Goal: Information Seeking & Learning: Find contact information

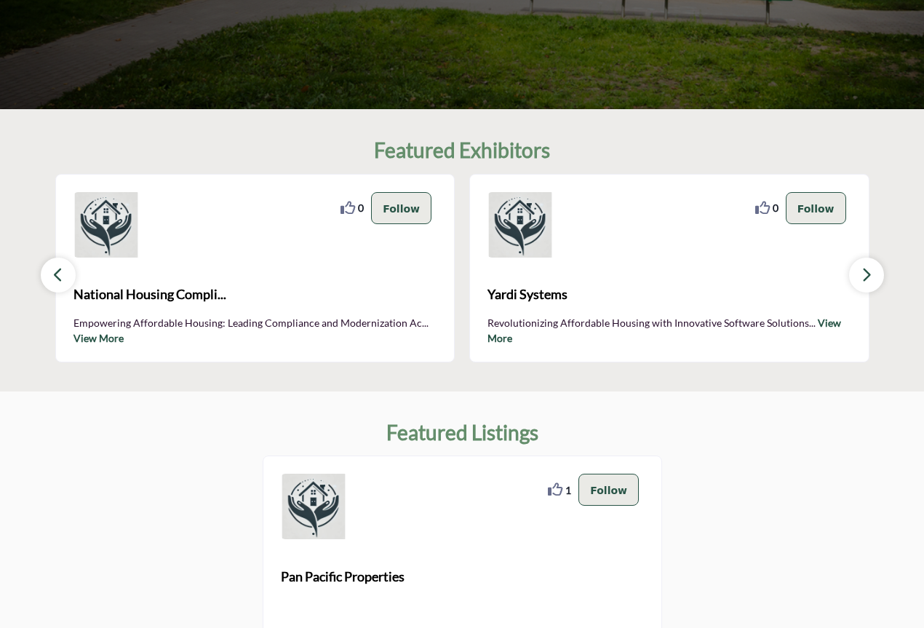
scroll to position [248, 0]
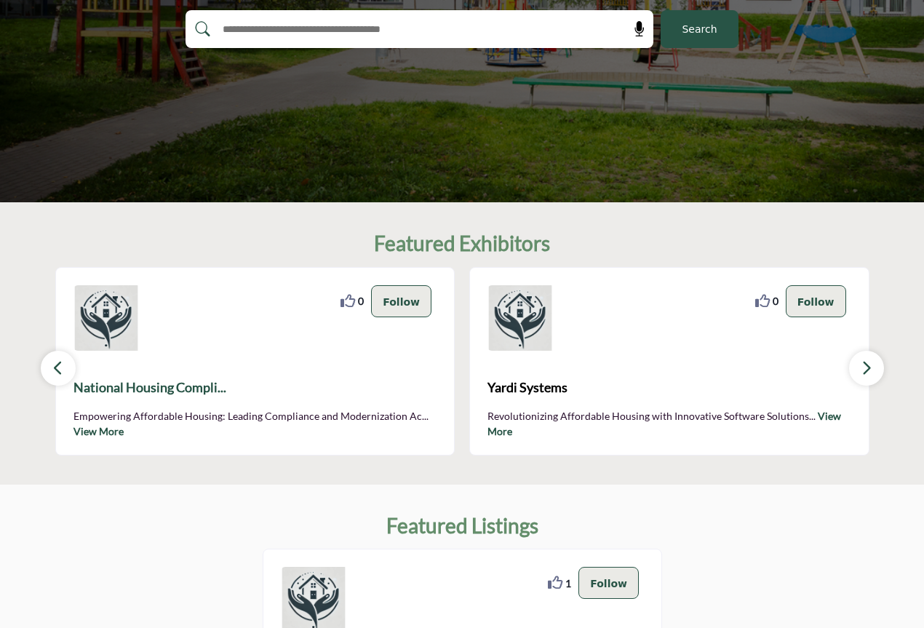
click at [138, 389] on span "National Housing Compli..." at bounding box center [255, 388] width 364 height 20
click at [57, 374] on icon "button" at bounding box center [58, 368] width 12 height 18
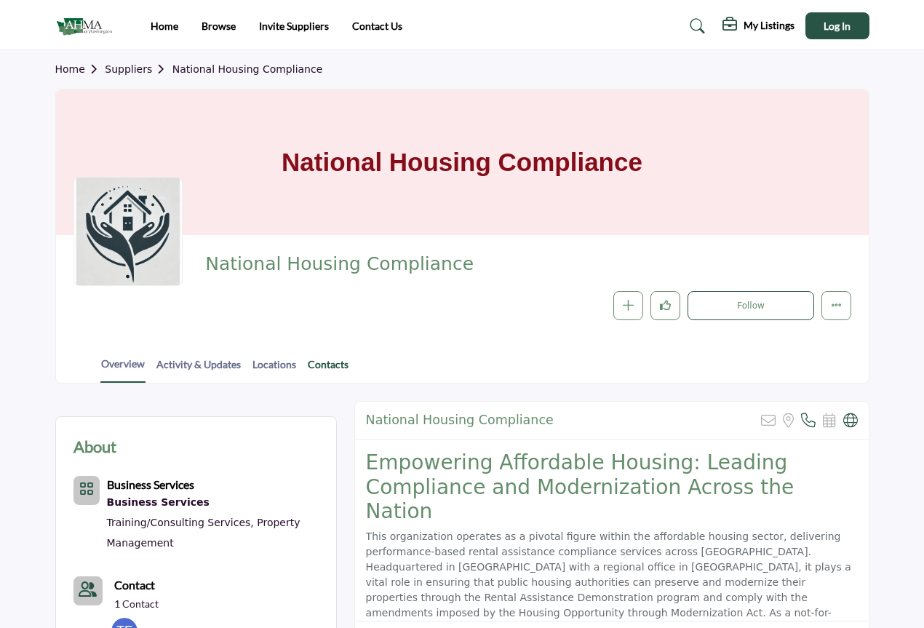
click at [330, 372] on link "Contacts" at bounding box center [328, 369] width 42 height 25
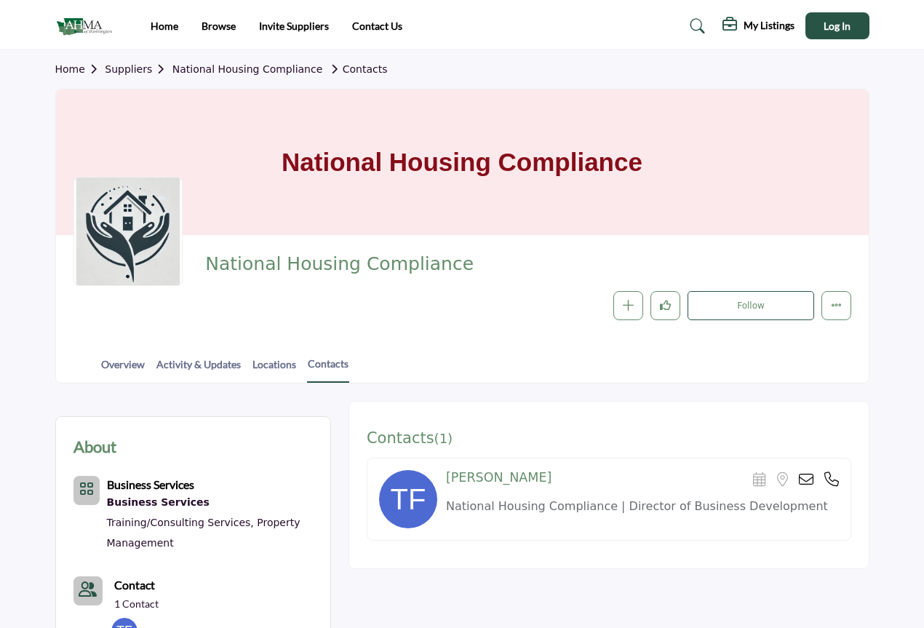
drag, startPoint x: 501, startPoint y: 362, endPoint x: 496, endPoint y: 282, distance: 80.9
click at [501, 362] on div "Overview Activity & Updates Locations Contacts" at bounding box center [480, 360] width 776 height 45
click at [135, 71] on link "Suppliers" at bounding box center [138, 69] width 67 height 12
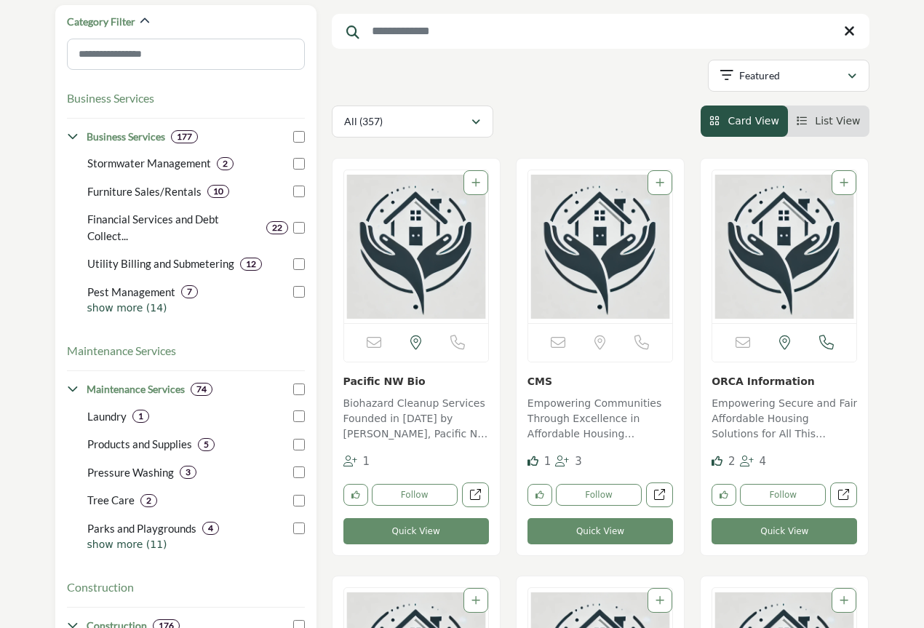
scroll to position [193, 0]
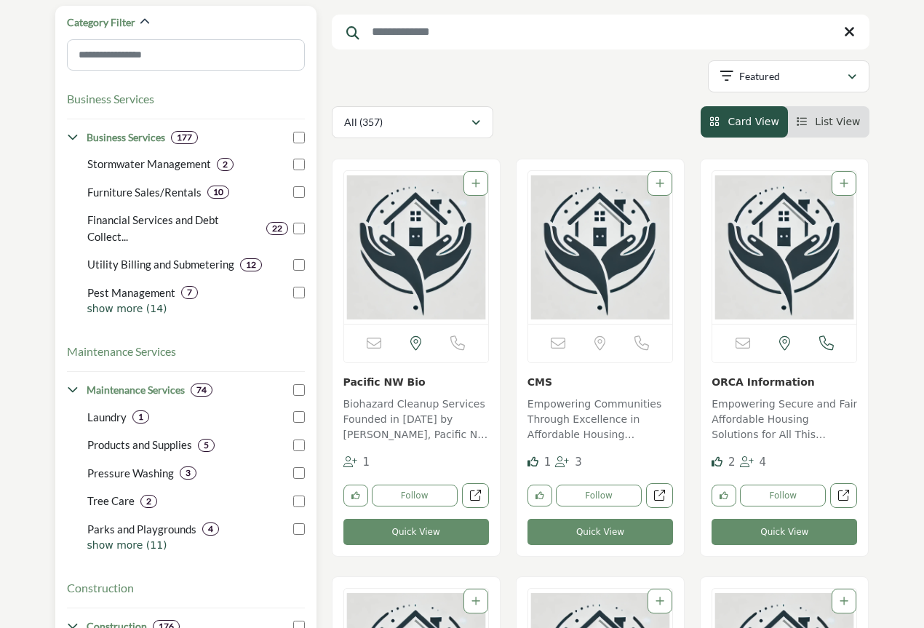
click at [75, 389] on icon at bounding box center [73, 390] width 12 height 12
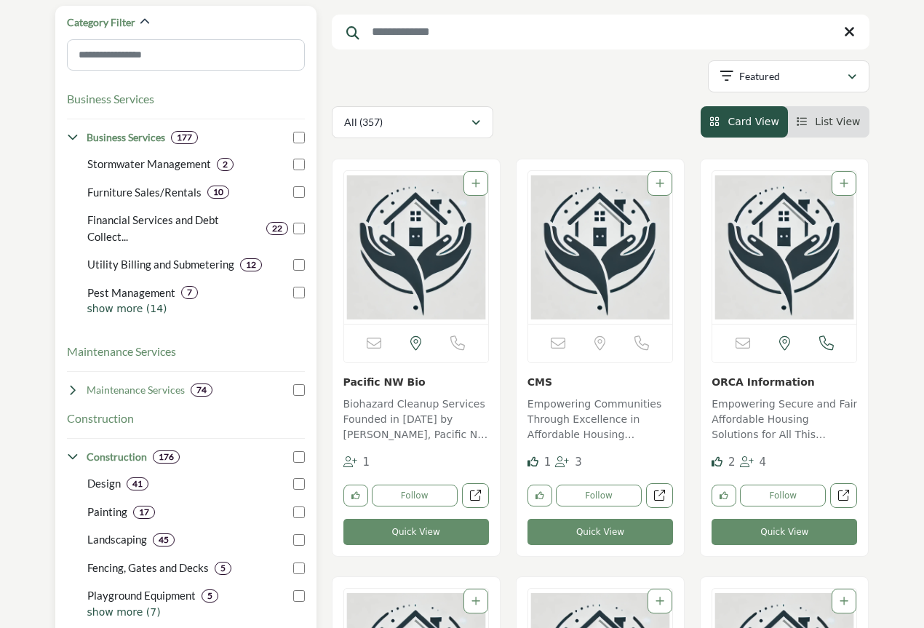
click at [77, 140] on icon at bounding box center [73, 138] width 12 height 12
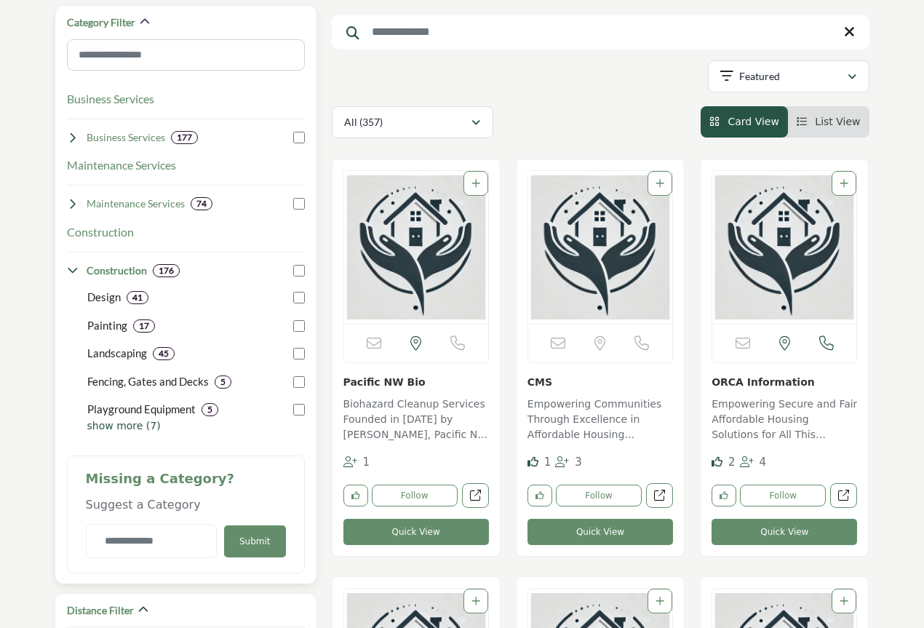
click at [73, 205] on icon at bounding box center [73, 204] width 12 height 12
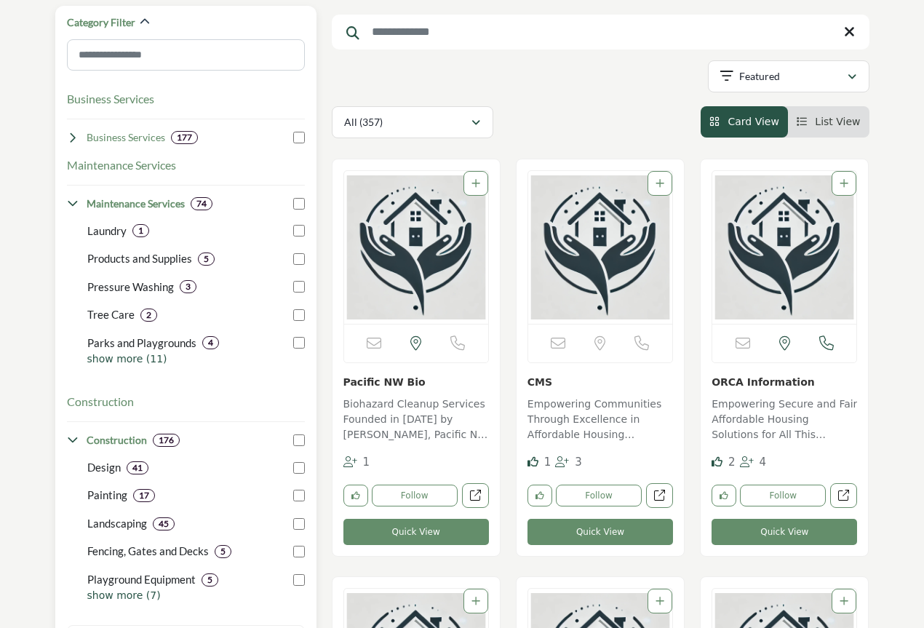
click at [64, 196] on div "Category Filter Business Services Clear 2" at bounding box center [185, 379] width 261 height 747
click at [73, 202] on icon at bounding box center [73, 204] width 12 height 12
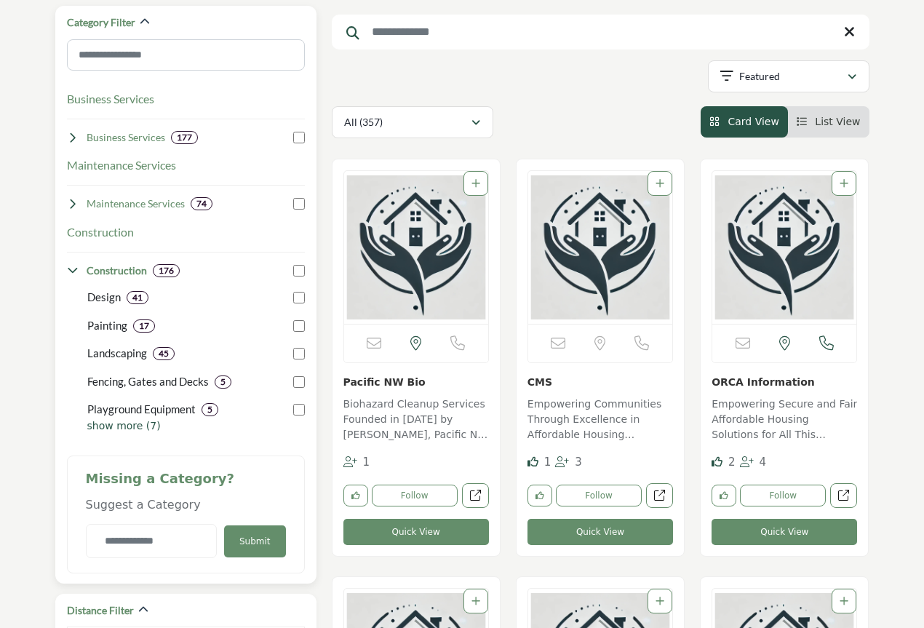
click at [73, 266] on icon at bounding box center [73, 271] width 12 height 12
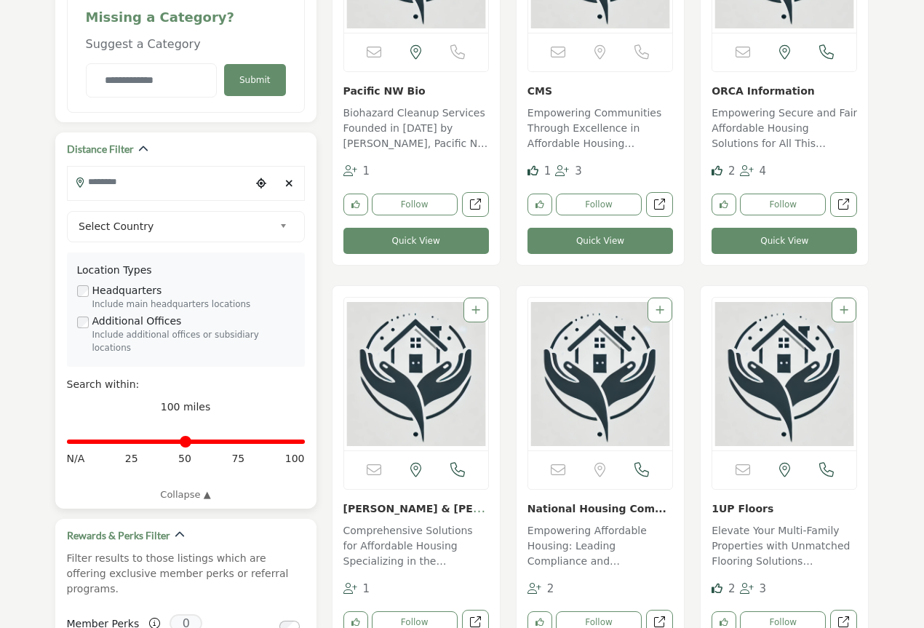
scroll to position [120, 0]
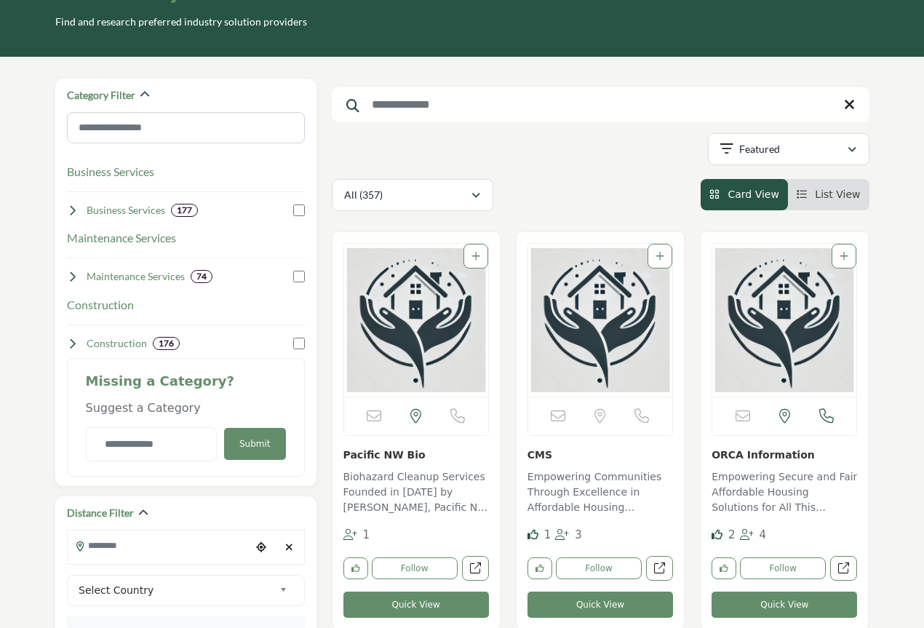
drag, startPoint x: 768, startPoint y: 130, endPoint x: 763, endPoint y: 144, distance: 14.7
click at [768, 132] on div "Searched Term Searched Results 42" at bounding box center [601, 145] width 538 height 132
click at [762, 148] on p "Featured" at bounding box center [759, 149] width 41 height 15
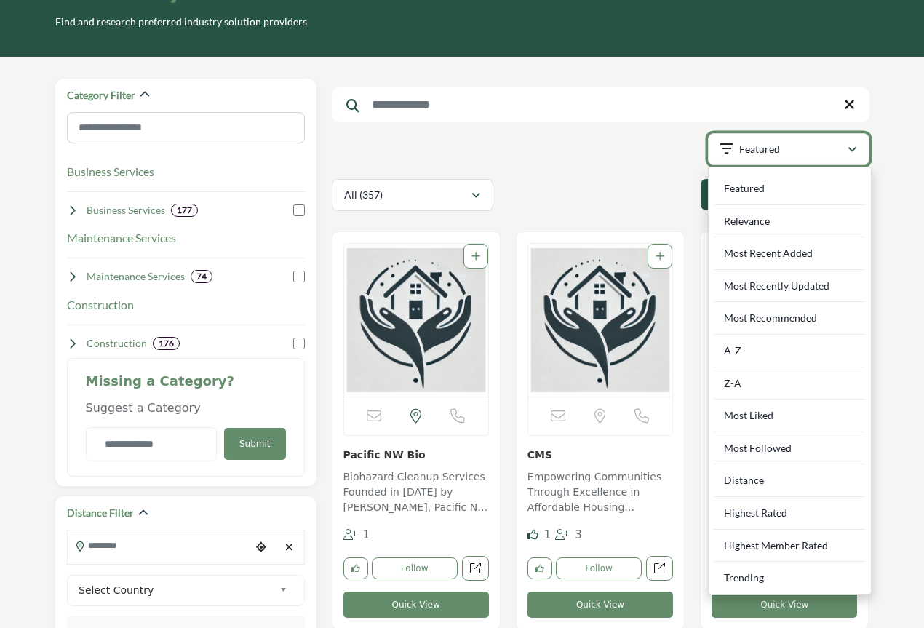
click at [762, 148] on p "Featured" at bounding box center [759, 149] width 41 height 15
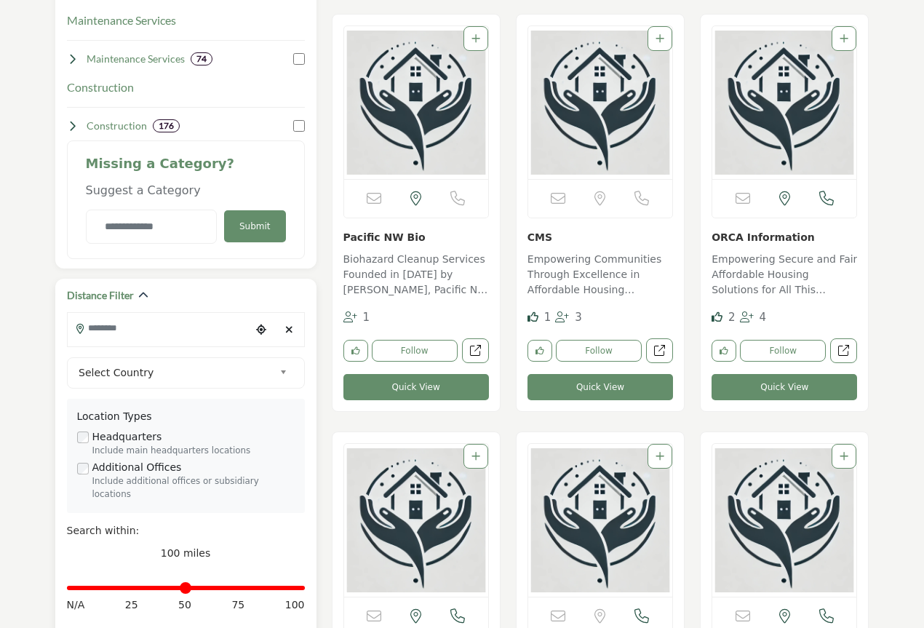
scroll to position [338, 0]
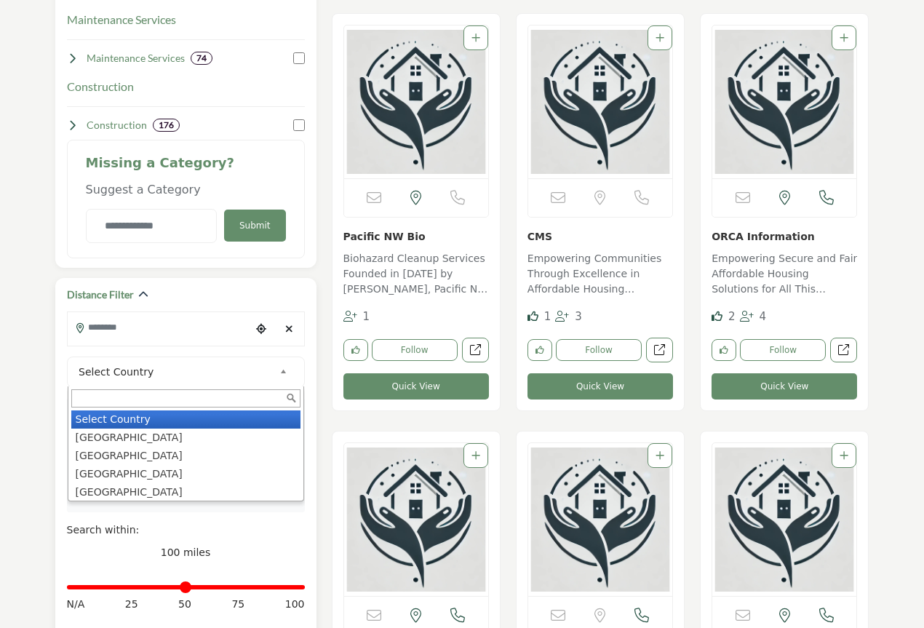
click at [281, 370] on b at bounding box center [285, 372] width 13 height 18
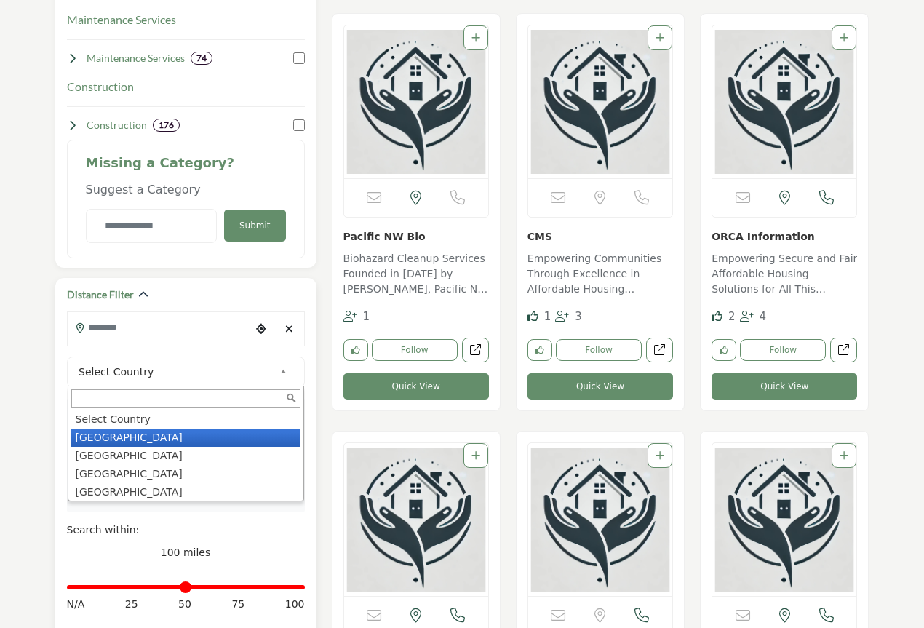
click at [170, 439] on li "United States" at bounding box center [185, 438] width 229 height 18
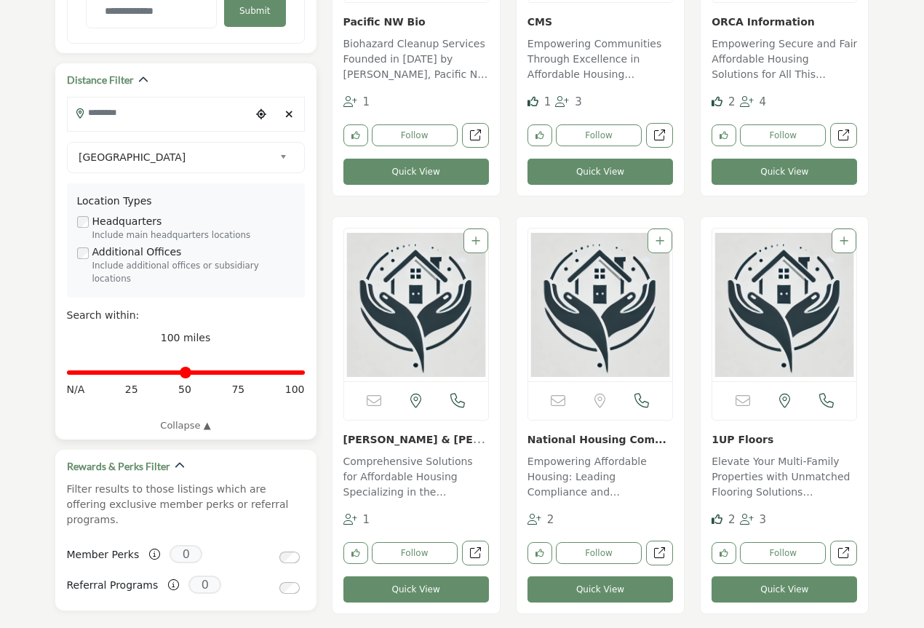
scroll to position [582, 0]
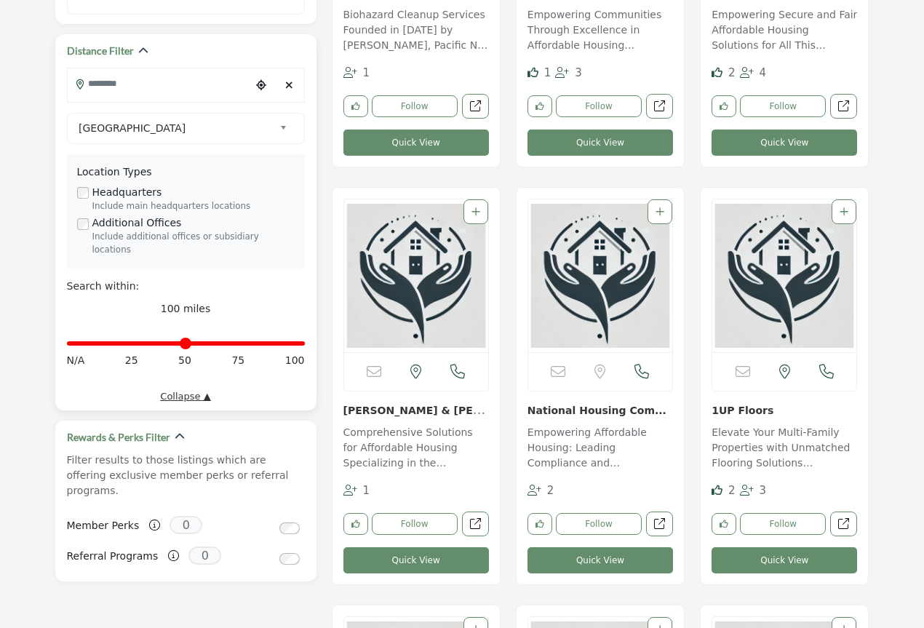
click at [202, 389] on link "Collapse ▲" at bounding box center [186, 396] width 238 height 15
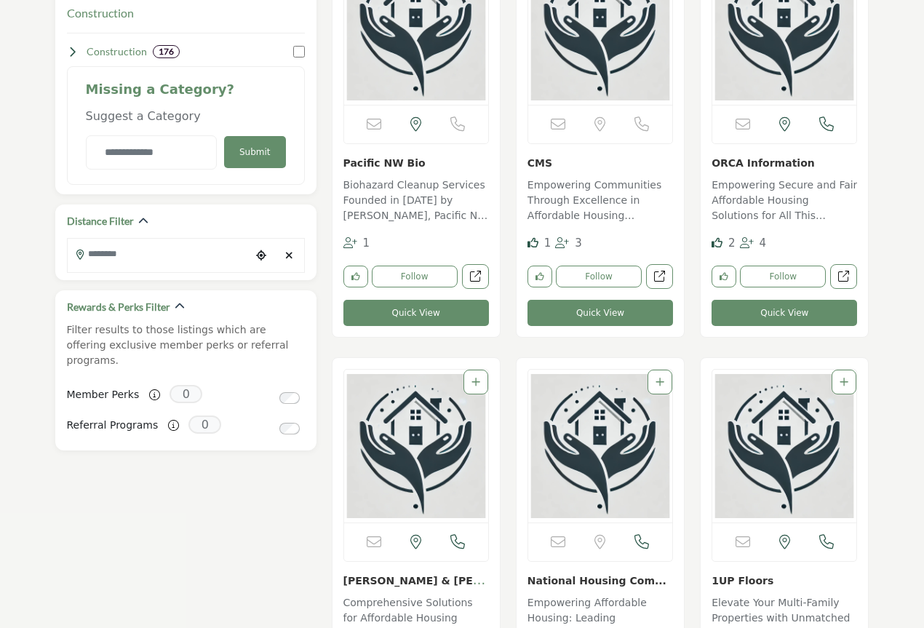
scroll to position [364, 0]
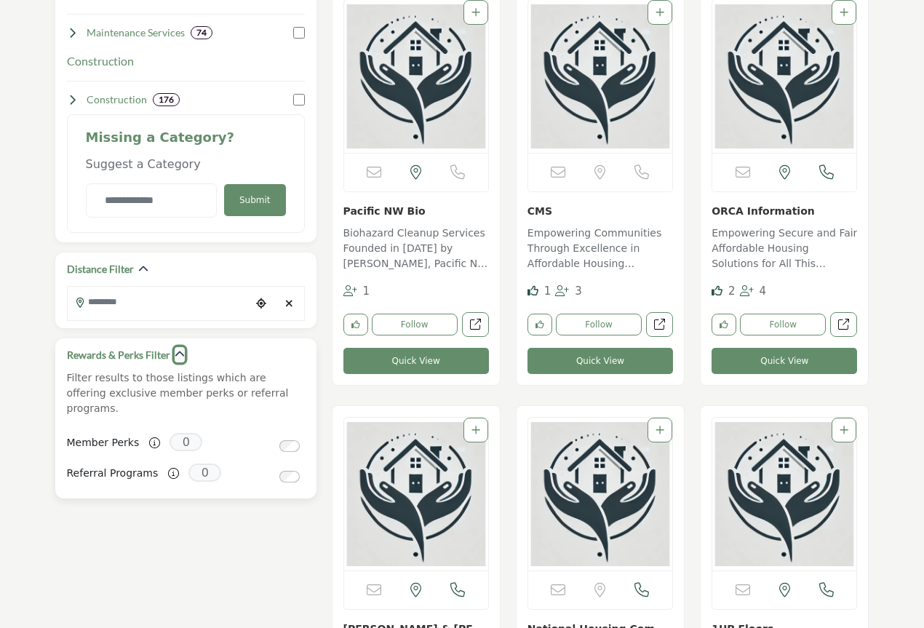
click at [176, 355] on icon "button" at bounding box center [180, 354] width 10 height 10
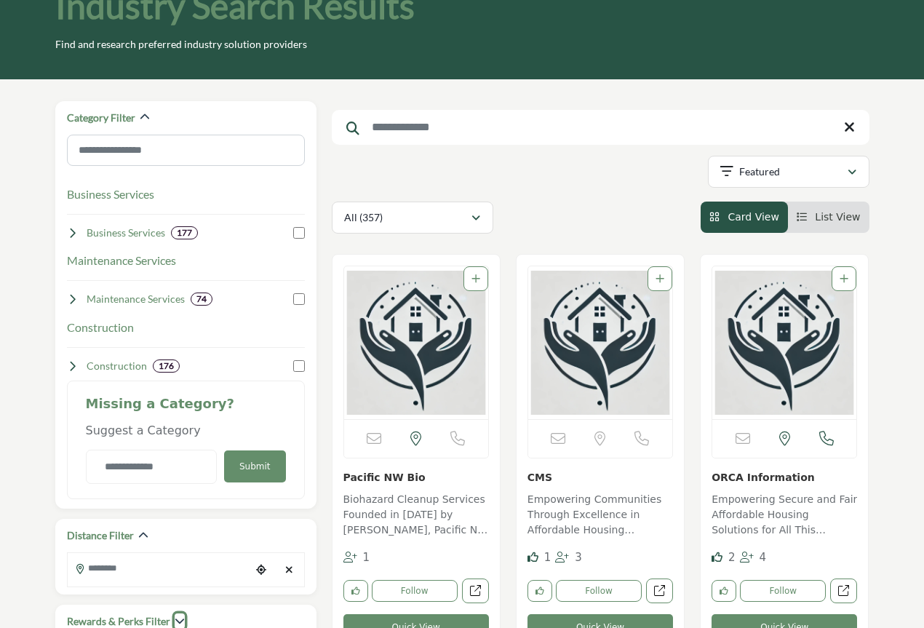
scroll to position [73, 0]
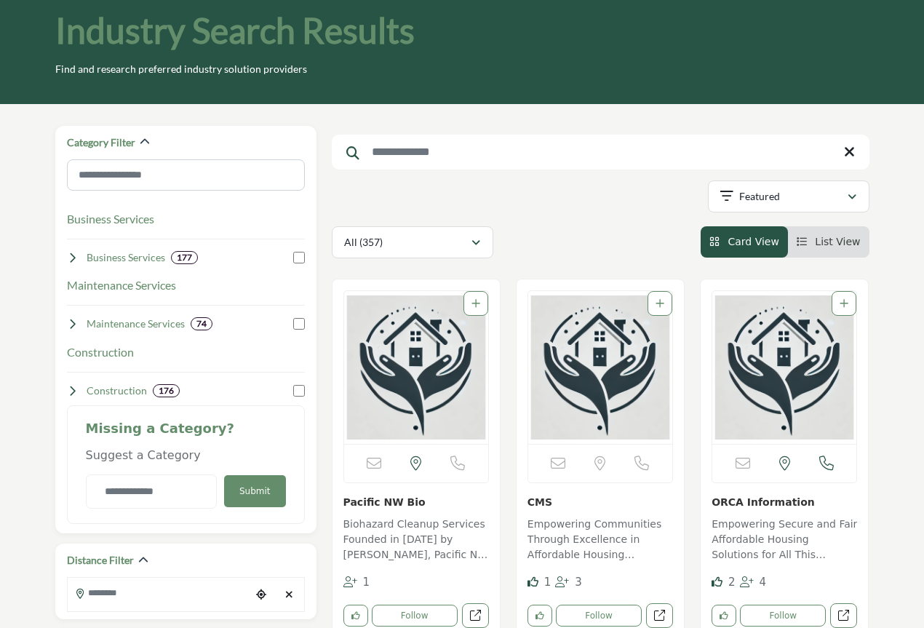
click at [420, 360] on img "Open Listing in new tab" at bounding box center [416, 367] width 144 height 153
click at [616, 403] on img "Open Listing in new tab" at bounding box center [600, 367] width 144 height 153
click at [778, 375] on img "Open Listing in new tab" at bounding box center [784, 367] width 144 height 153
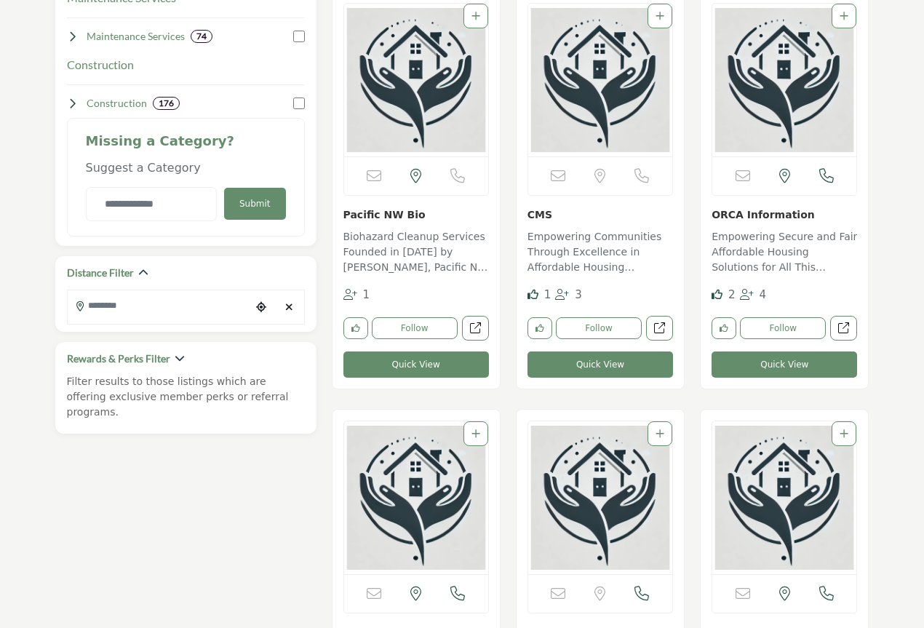
scroll to position [364, 0]
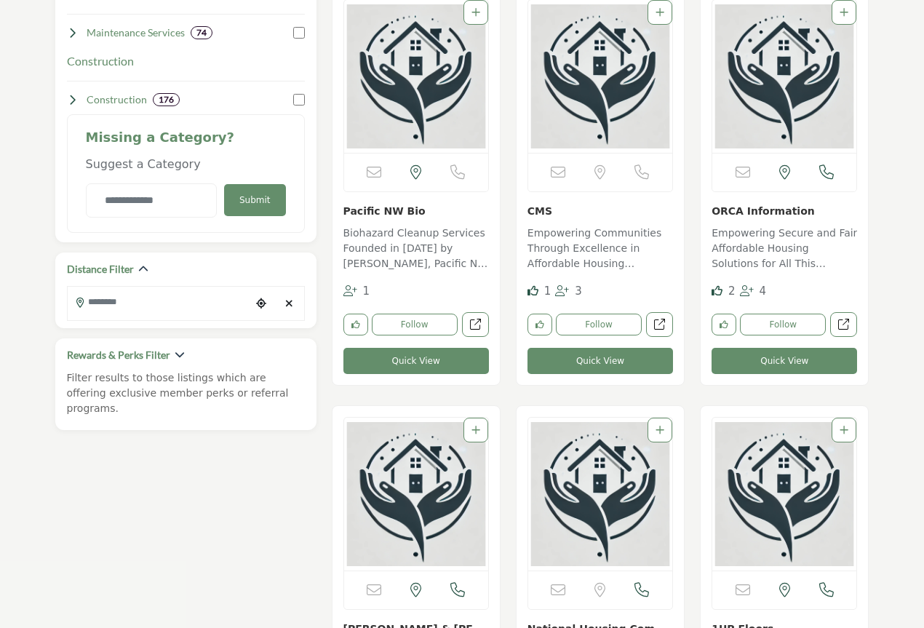
click at [423, 514] on img "Open Listing in new tab" at bounding box center [416, 494] width 144 height 153
click at [636, 492] on img "Open Listing in new tab" at bounding box center [600, 494] width 144 height 153
click at [780, 498] on img "Open Listing in new tab" at bounding box center [784, 494] width 144 height 153
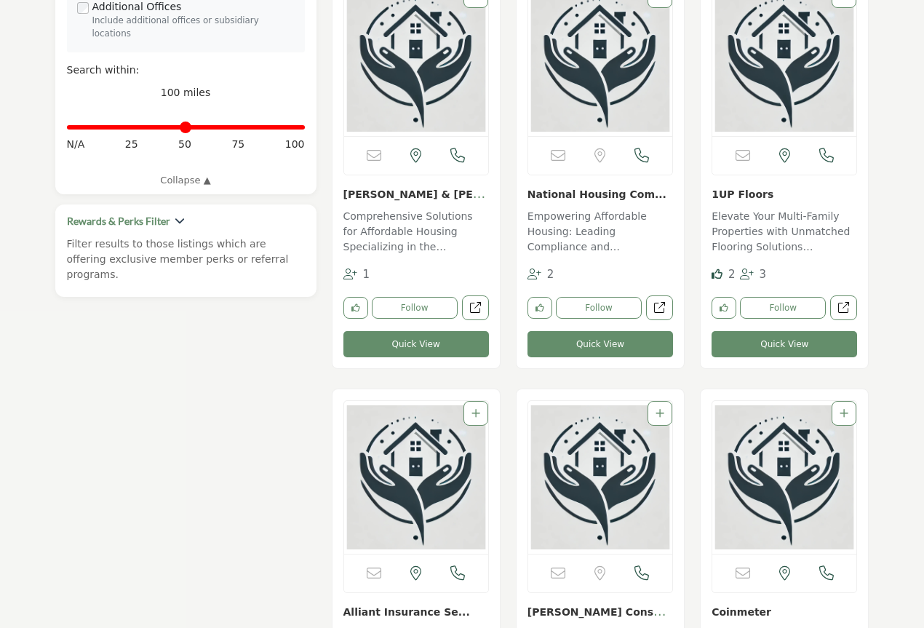
scroll to position [800, 0]
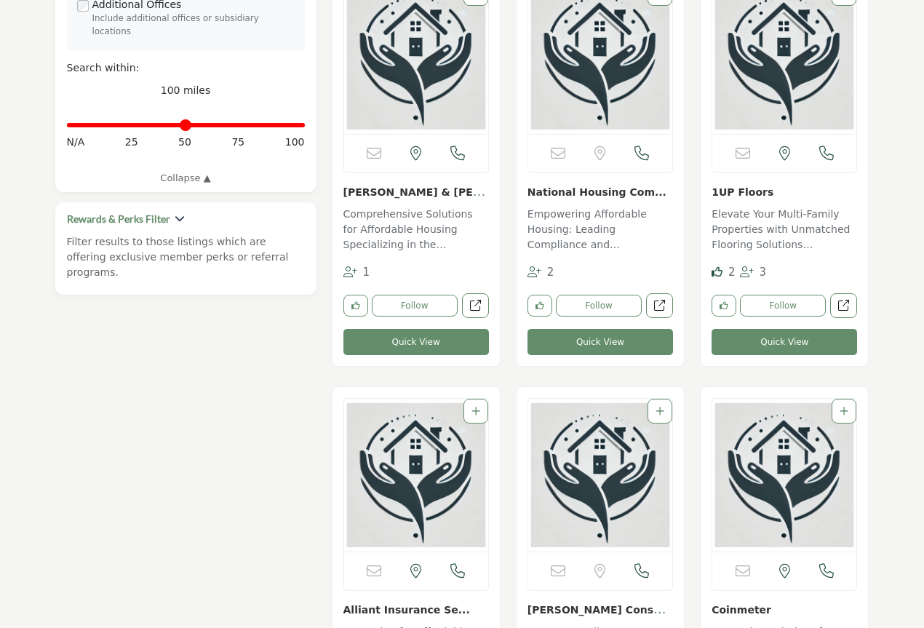
click at [410, 482] on img "Open Listing in new tab" at bounding box center [416, 475] width 144 height 153
click at [576, 477] on img "Open Listing in new tab" at bounding box center [600, 475] width 144 height 153
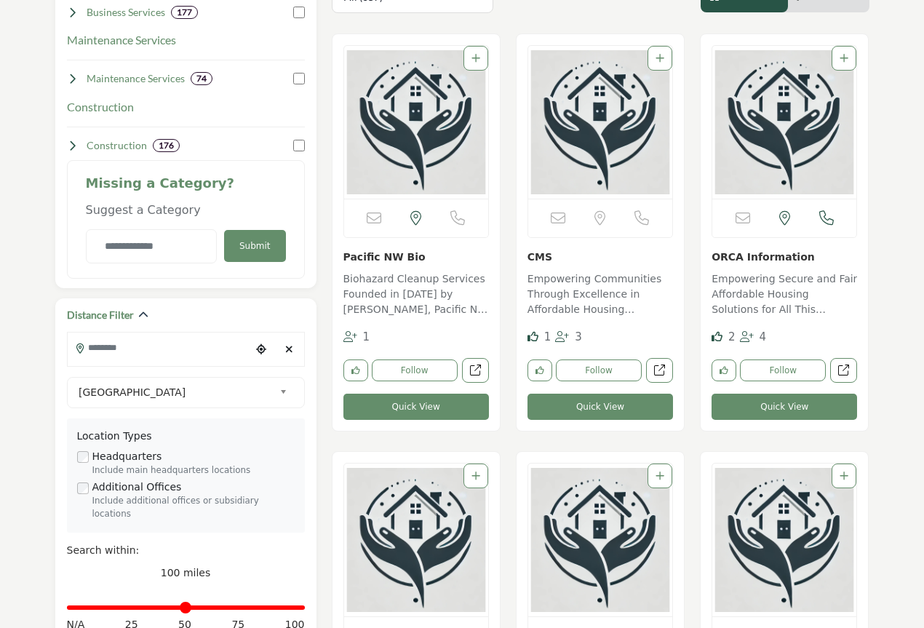
scroll to position [0, 0]
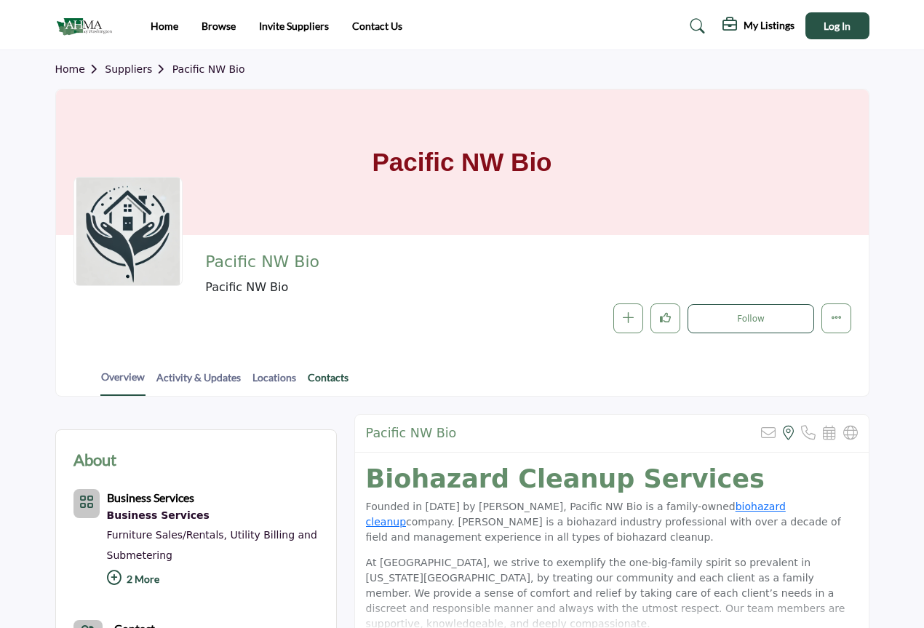
click at [335, 382] on link "Contacts" at bounding box center [328, 382] width 42 height 25
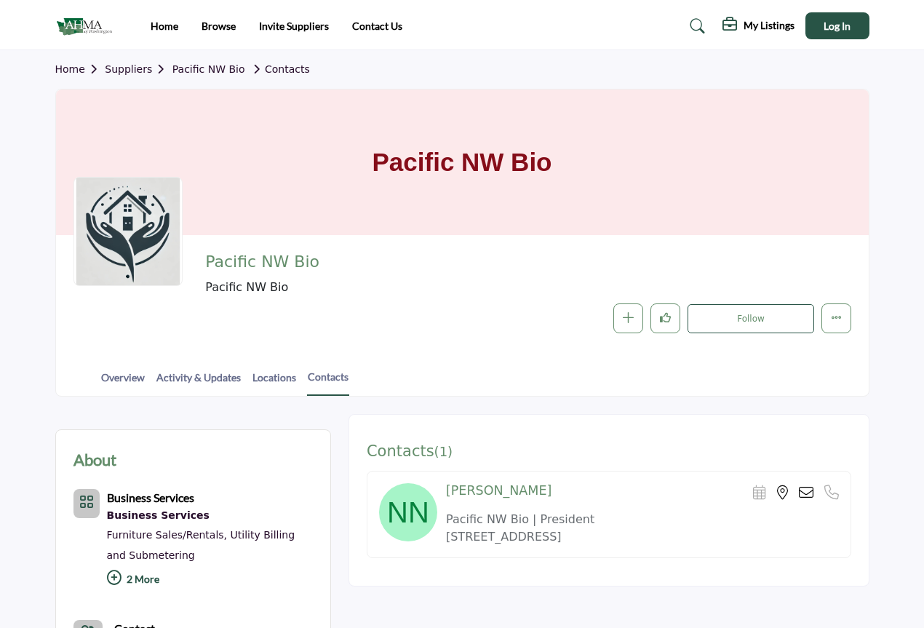
scroll to position [291, 0]
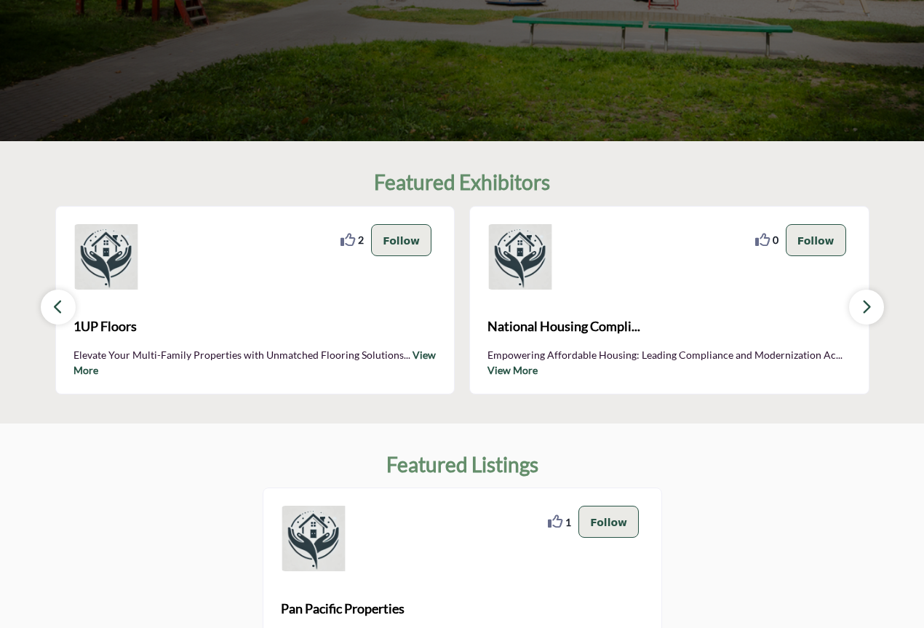
scroll to position [364, 0]
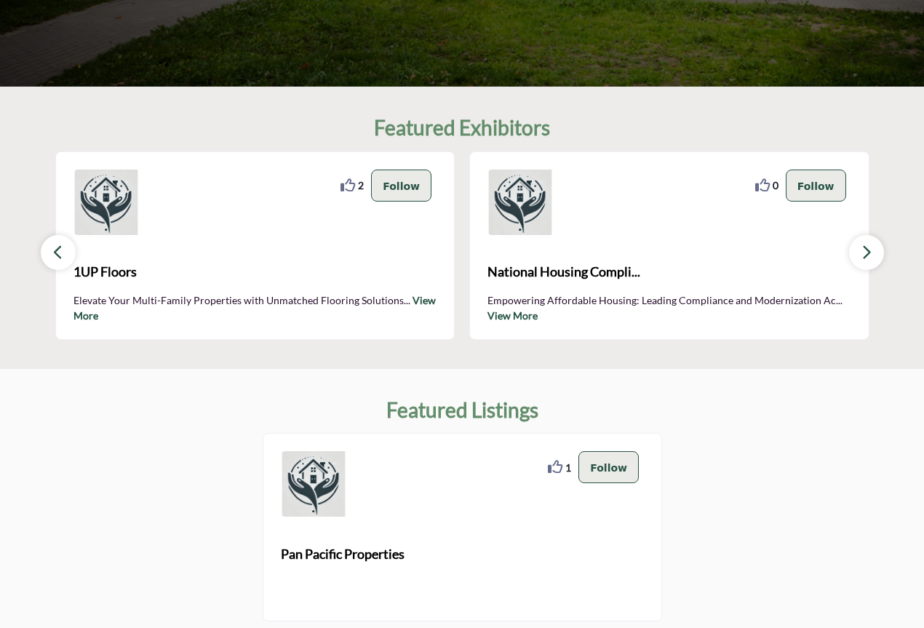
click at [861, 254] on icon "button" at bounding box center [867, 252] width 12 height 18
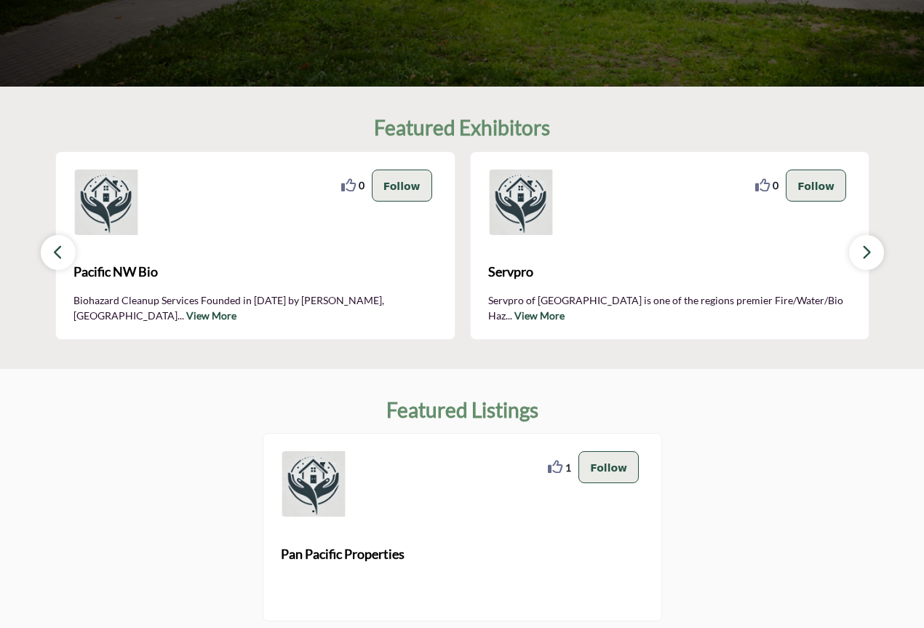
click at [861, 254] on icon "button" at bounding box center [867, 252] width 12 height 18
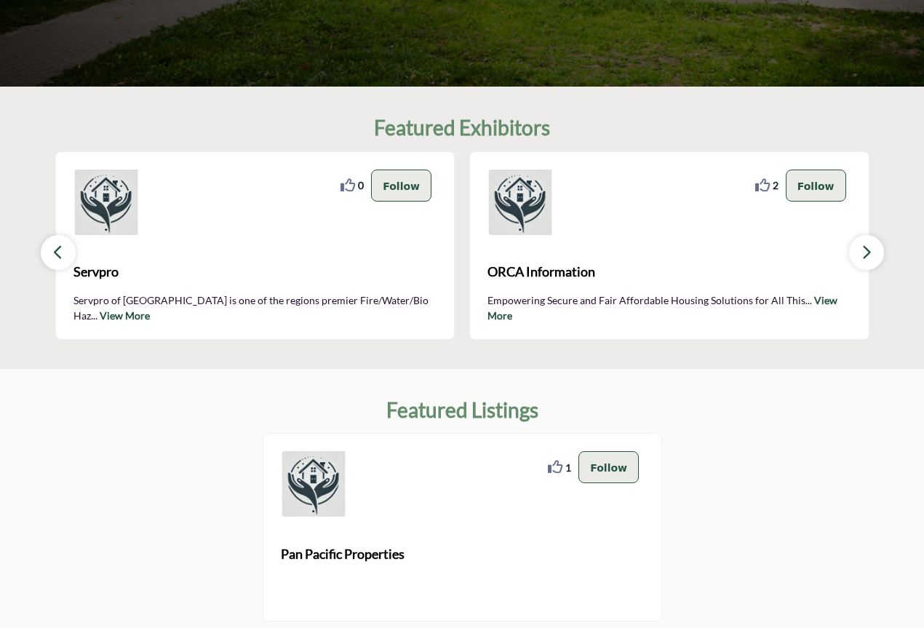
click at [861, 254] on icon "button" at bounding box center [867, 252] width 12 height 18
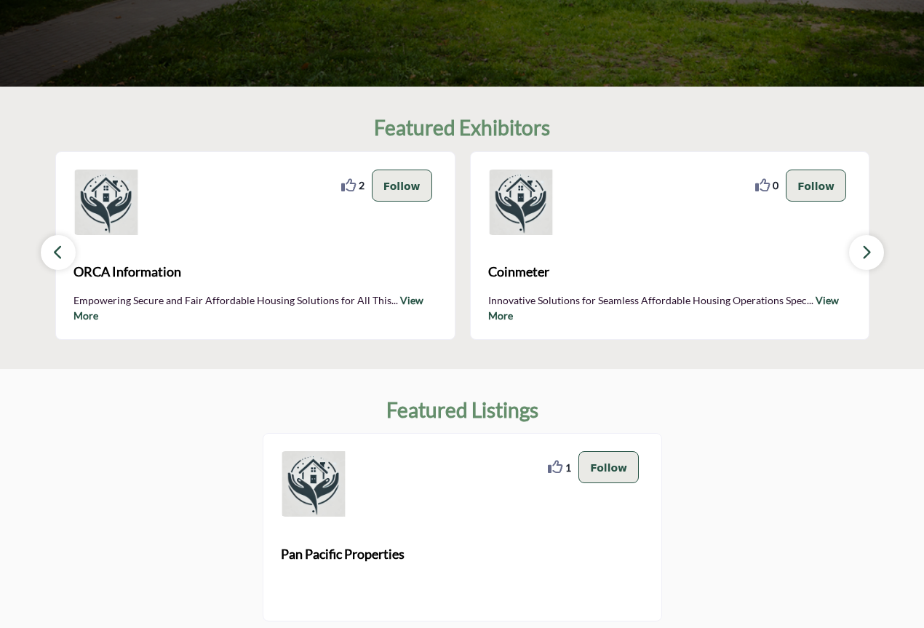
click at [861, 254] on icon "button" at bounding box center [867, 252] width 12 height 18
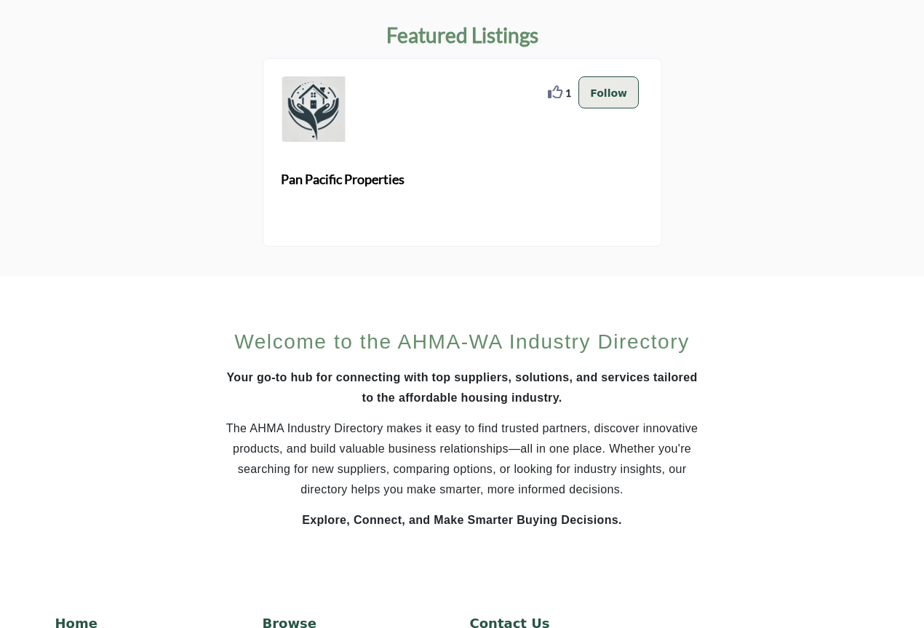
scroll to position [903, 0]
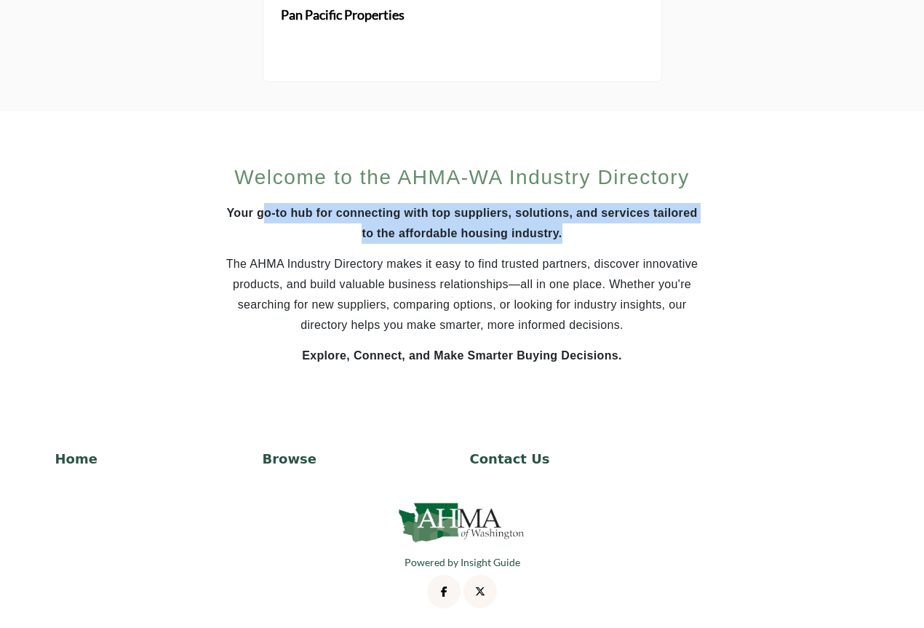
drag, startPoint x: 315, startPoint y: 213, endPoint x: 585, endPoint y: 229, distance: 270.4
click at [584, 229] on p "Your go-to hub for connecting with top suppliers, solutions, and services tailo…" at bounding box center [462, 223] width 472 height 41
click at [585, 229] on p "Your go-to hub for connecting with top suppliers, solutions, and services tailo…" at bounding box center [462, 223] width 472 height 41
